Goal: Task Accomplishment & Management: Manage account settings

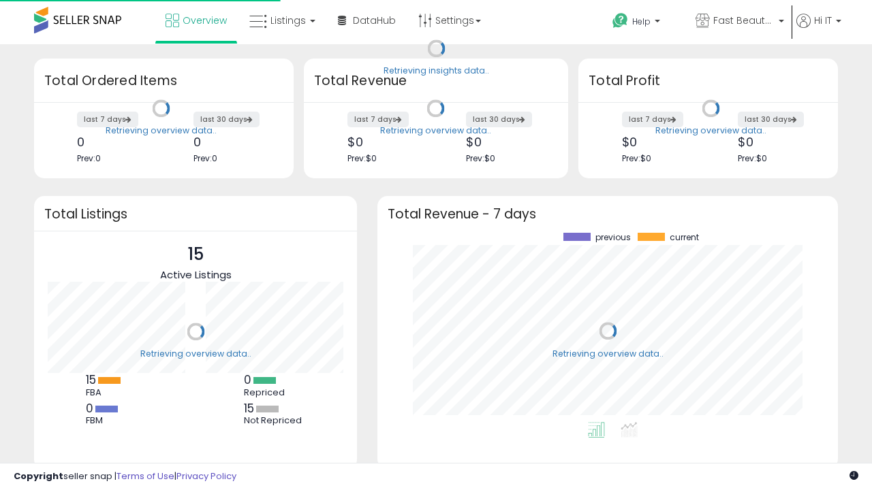
scroll to position [189, 433]
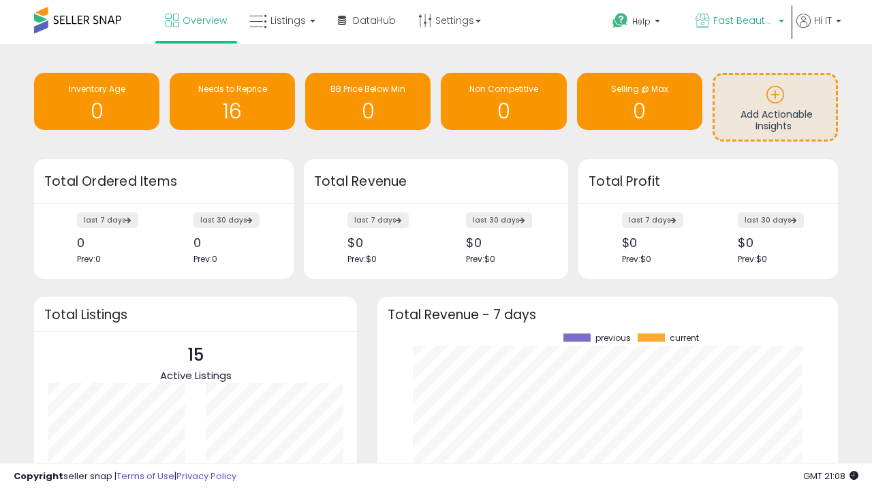
click at [738, 22] on span "Fast Beauty ([GEOGRAPHIC_DATA])" at bounding box center [743, 21] width 61 height 14
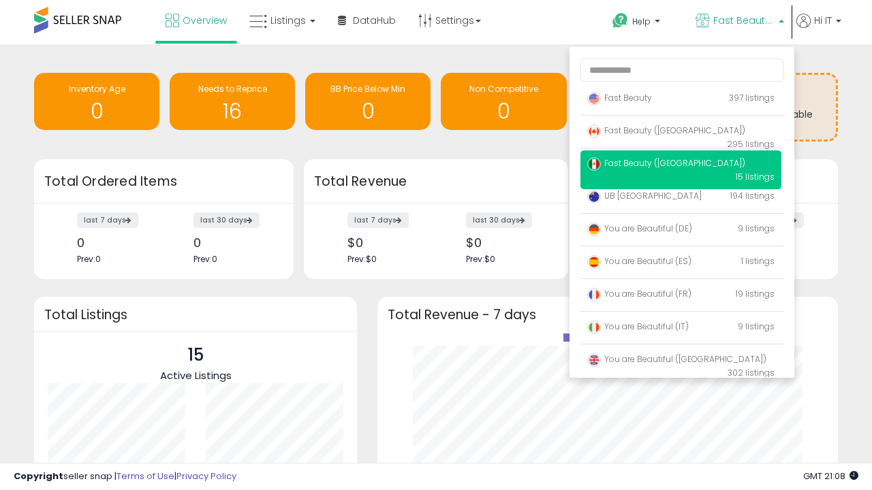
click at [680, 329] on span "You are Beautiful (IT)" at bounding box center [637, 327] width 101 height 12
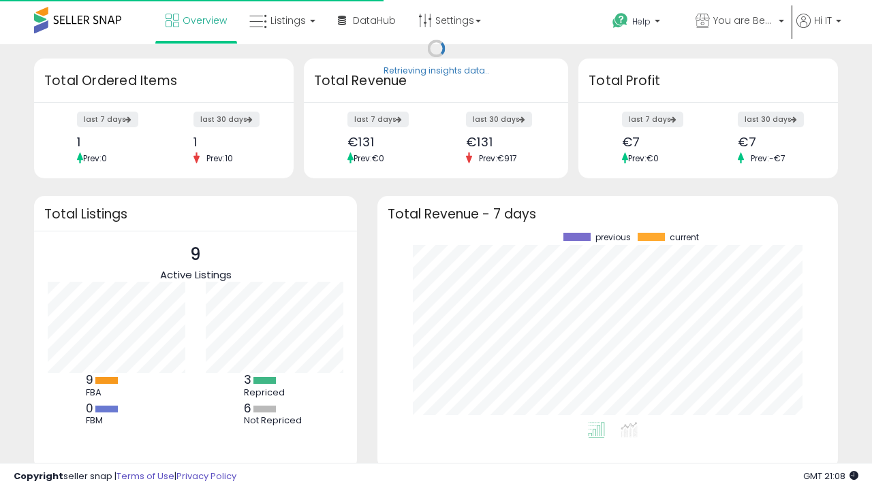
scroll to position [189, 433]
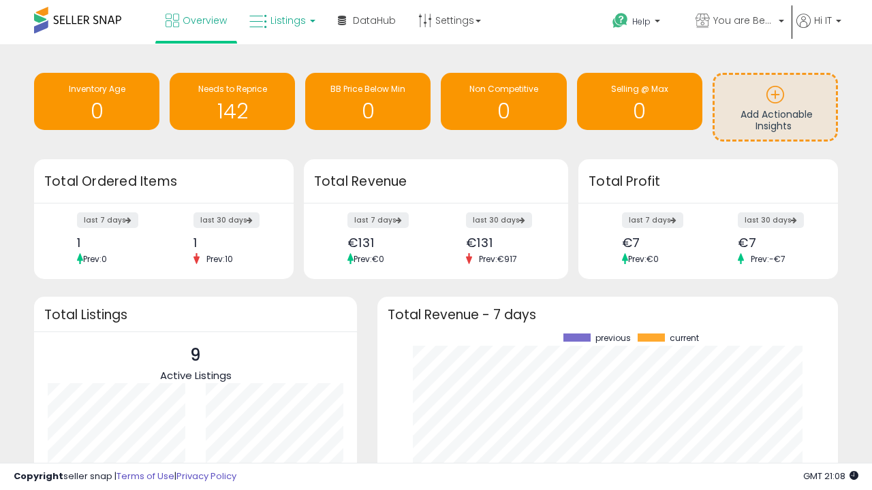
click at [281, 20] on span "Listings" at bounding box center [287, 21] width 35 height 14
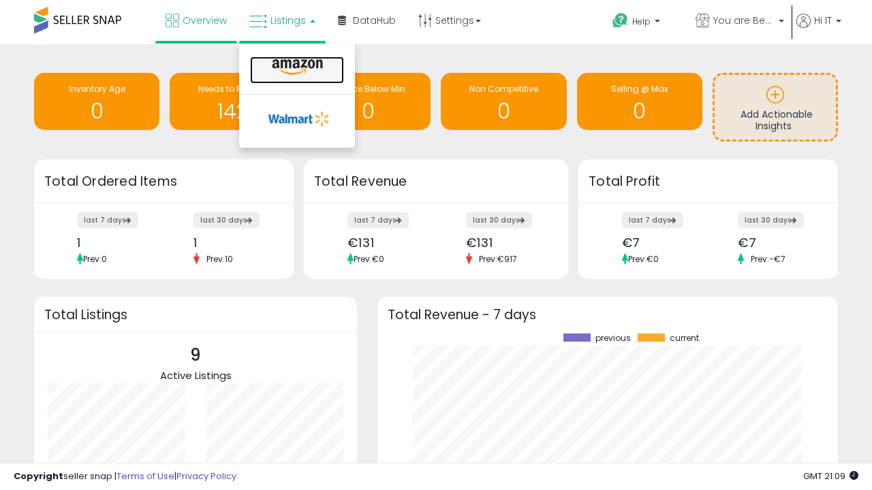
click at [296, 67] on icon at bounding box center [297, 68] width 59 height 18
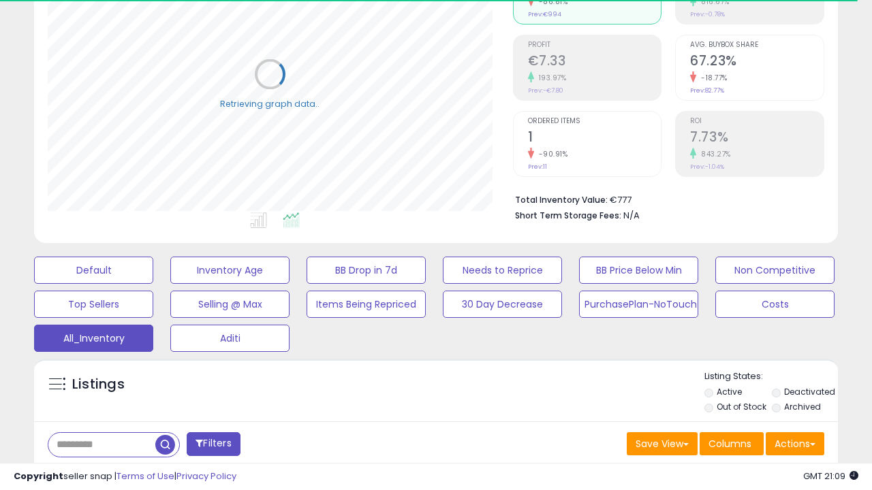
click at [97, 473] on span "Last 30 Days" at bounding box center [98, 480] width 59 height 14
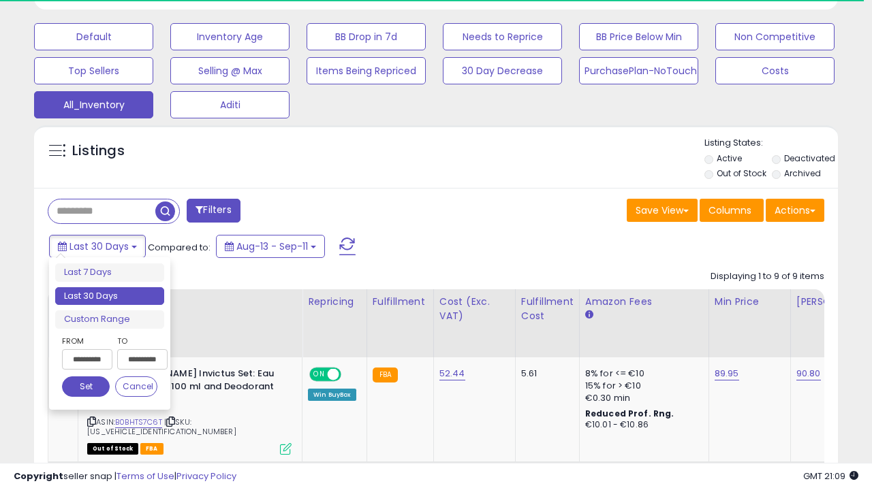
click at [110, 296] on li "Last 30 Days" at bounding box center [109, 296] width 109 height 18
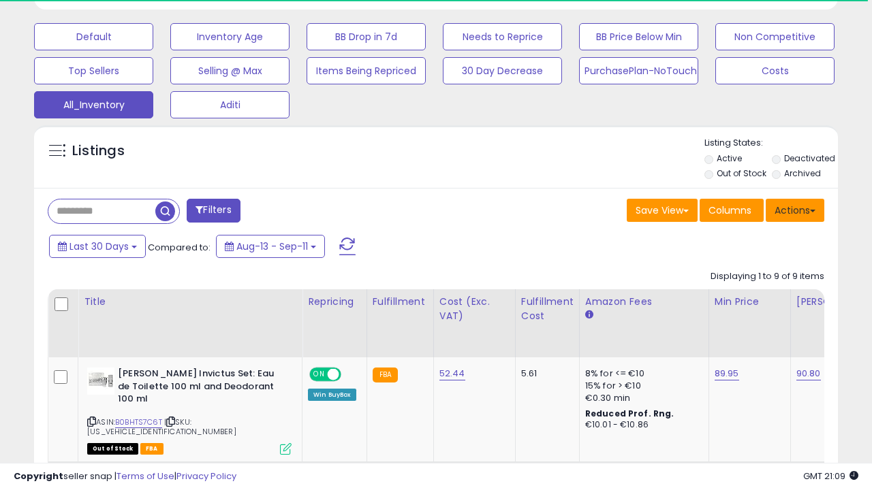
click at [795, 209] on button "Actions" at bounding box center [794, 210] width 59 height 23
